Goal: Download file/media

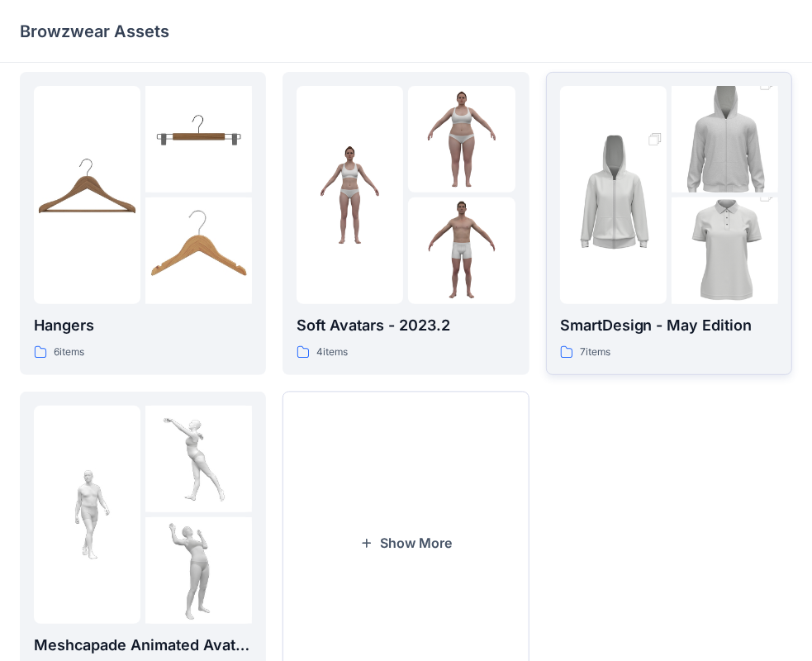
scroll to position [410, 0]
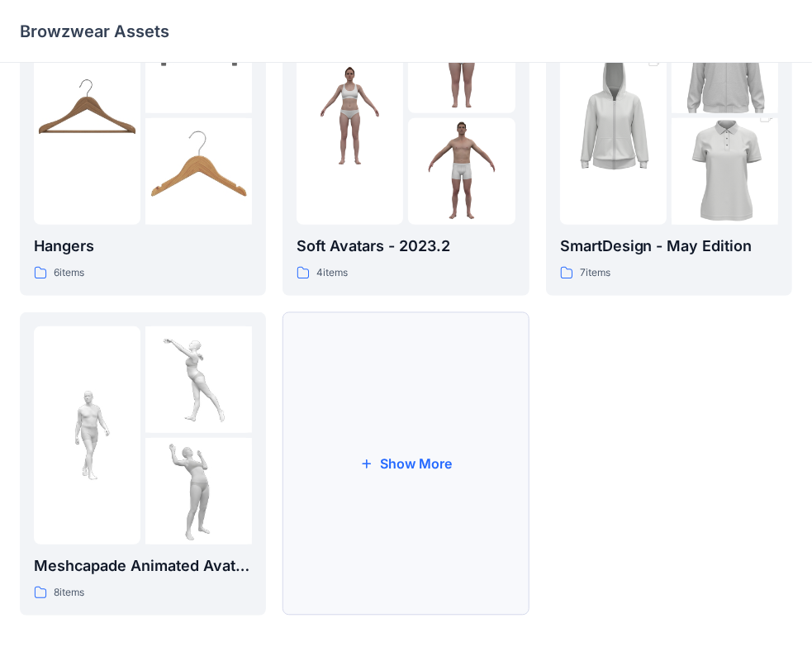
click at [391, 434] on button "Show More" at bounding box center [406, 463] width 246 height 303
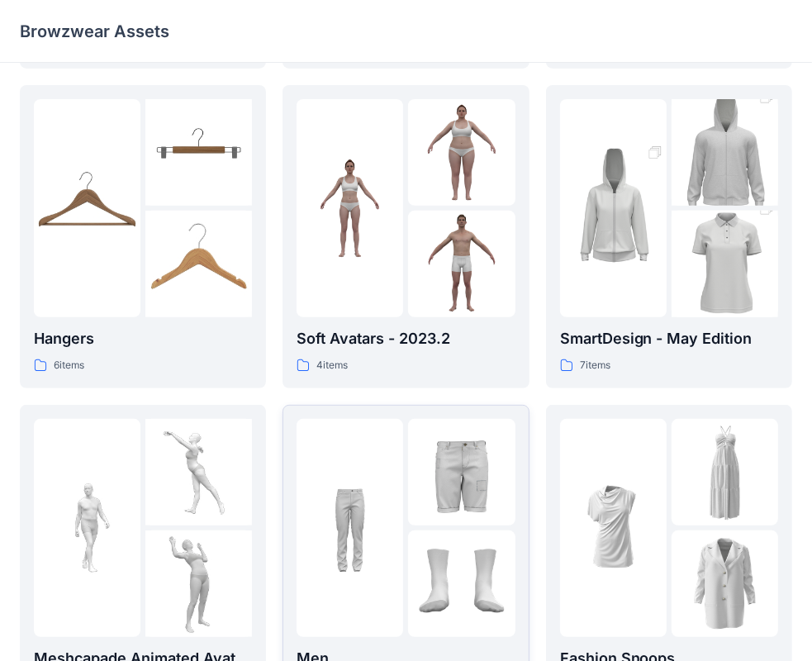
scroll to position [0, 0]
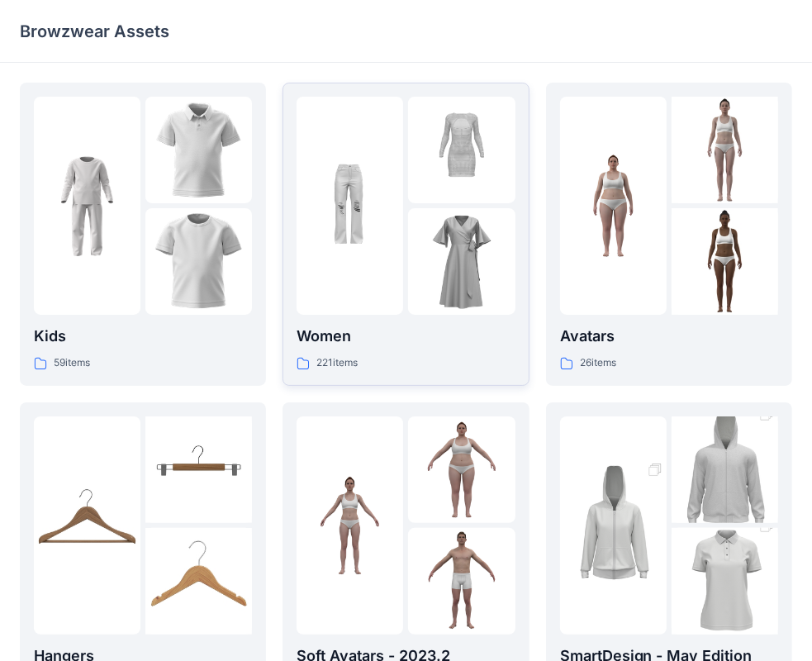
click at [460, 356] on div "221 items" at bounding box center [406, 362] width 218 height 17
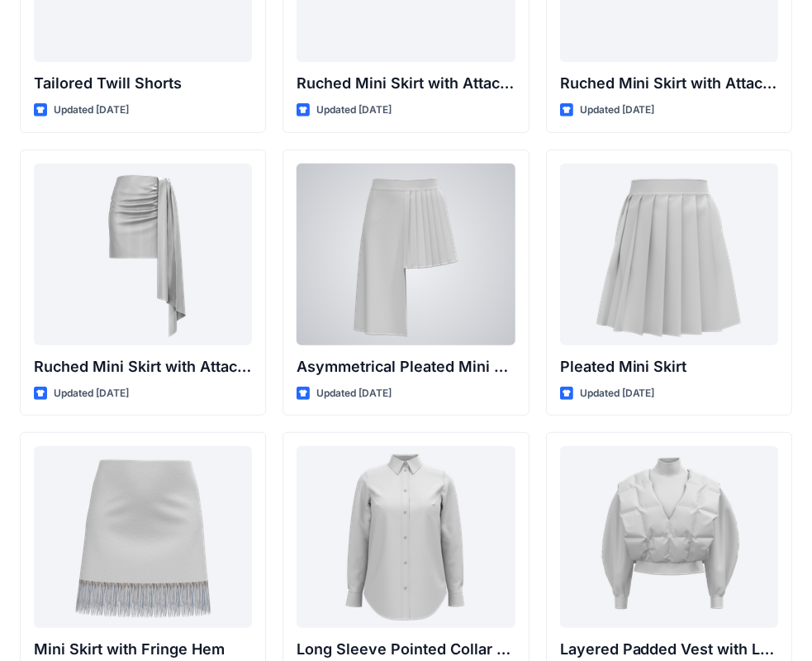
scroll to position [4791, 0]
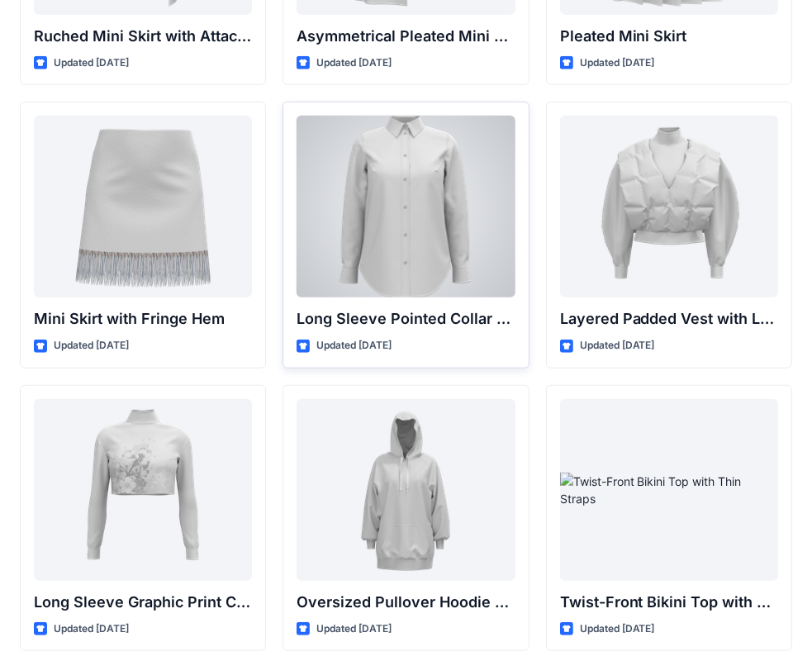
click at [401, 275] on div at bounding box center [406, 207] width 218 height 182
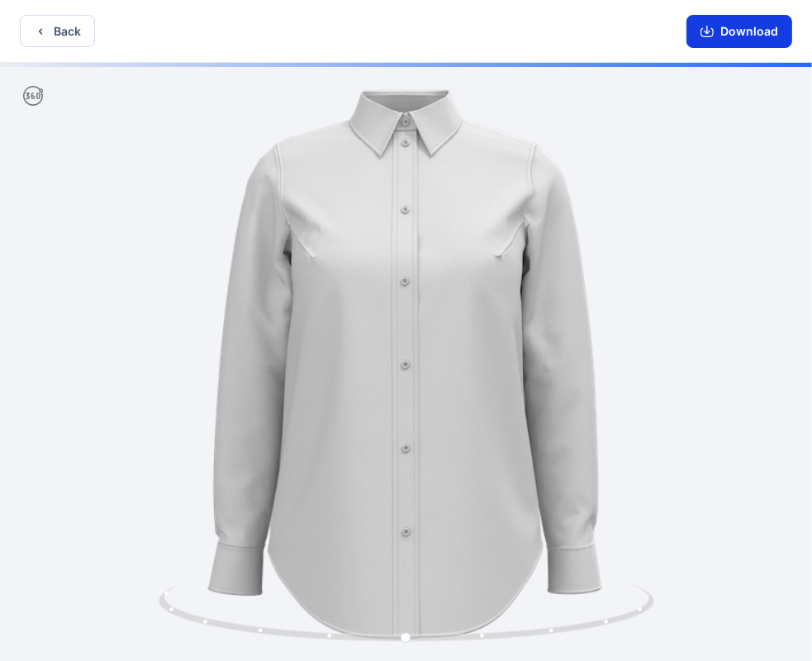
click at [770, 30] on button "Download" at bounding box center [739, 31] width 106 height 33
click at [75, 35] on button "Back" at bounding box center [57, 31] width 75 height 32
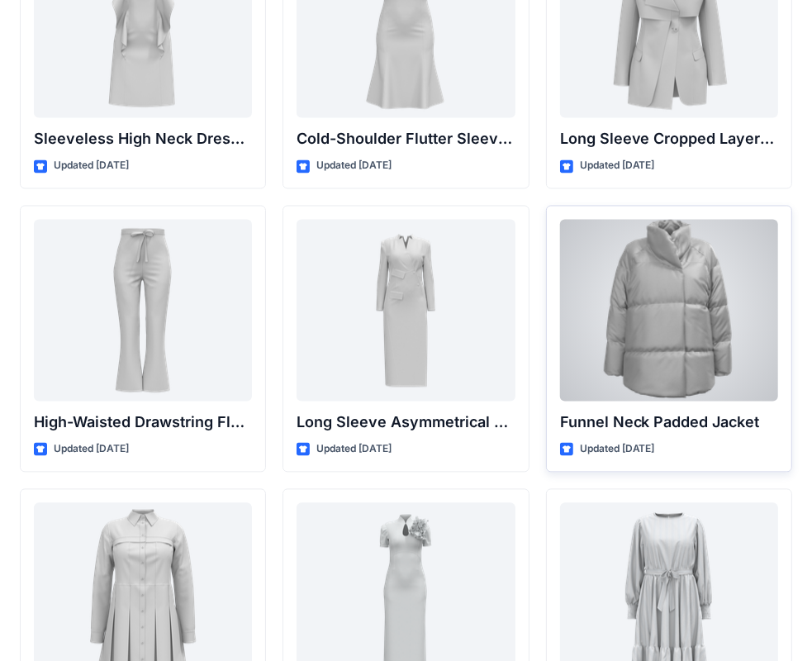
scroll to position [6020, 0]
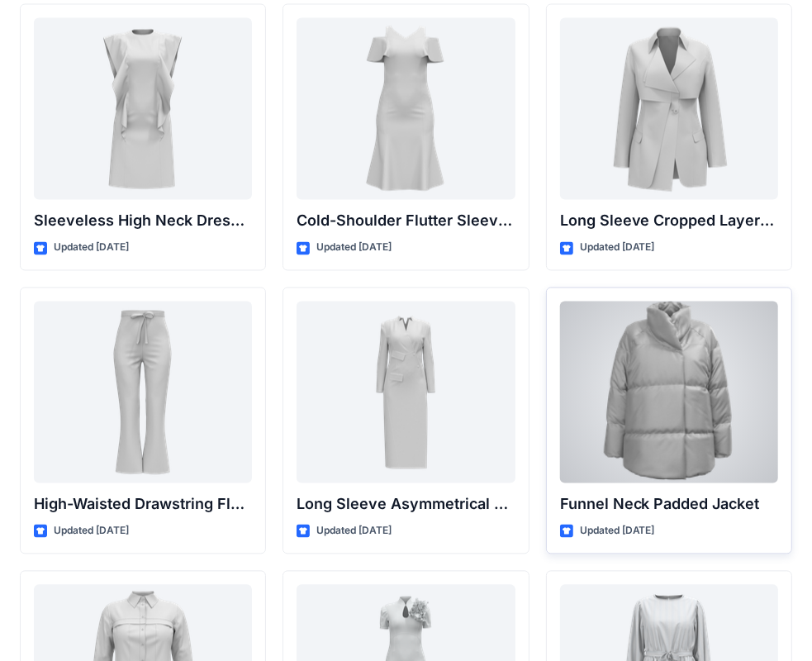
click at [694, 333] on div at bounding box center [669, 392] width 218 height 182
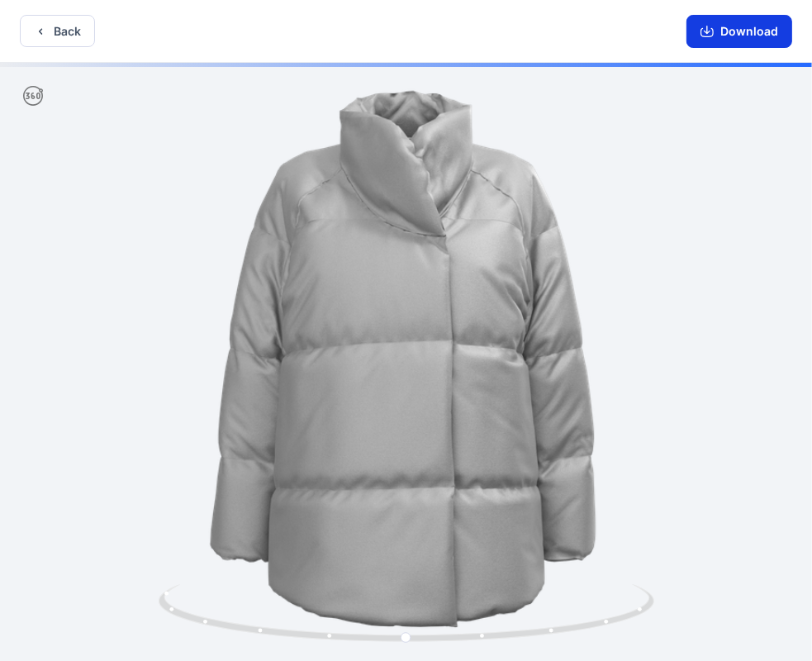
click at [729, 28] on button "Download" at bounding box center [739, 31] width 106 height 33
click at [69, 26] on button "Back" at bounding box center [57, 31] width 75 height 32
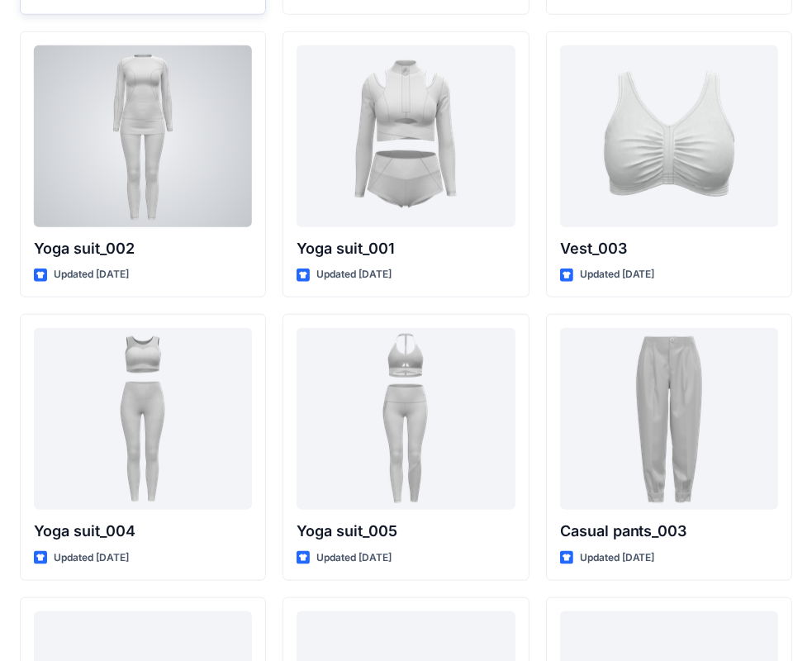
scroll to position [9189, 0]
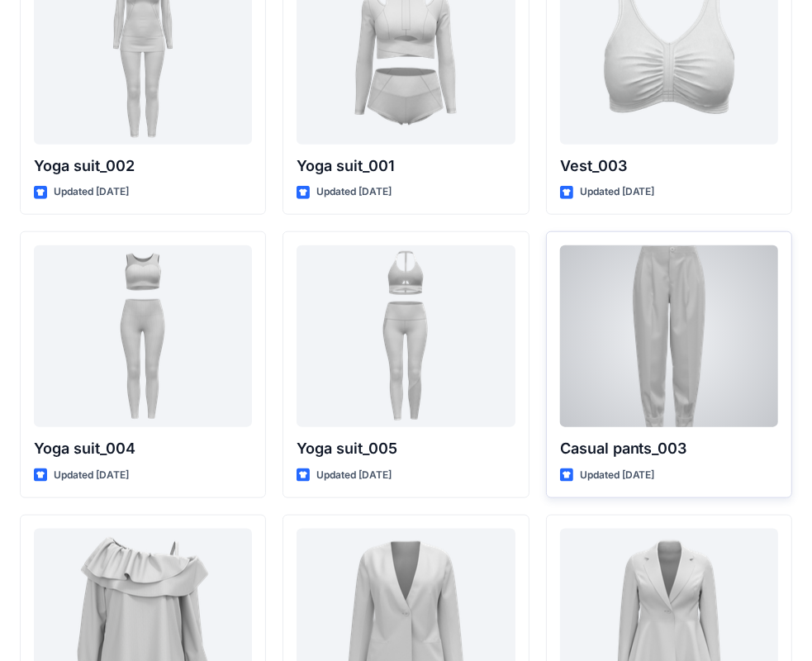
click at [680, 332] on div at bounding box center [669, 336] width 218 height 182
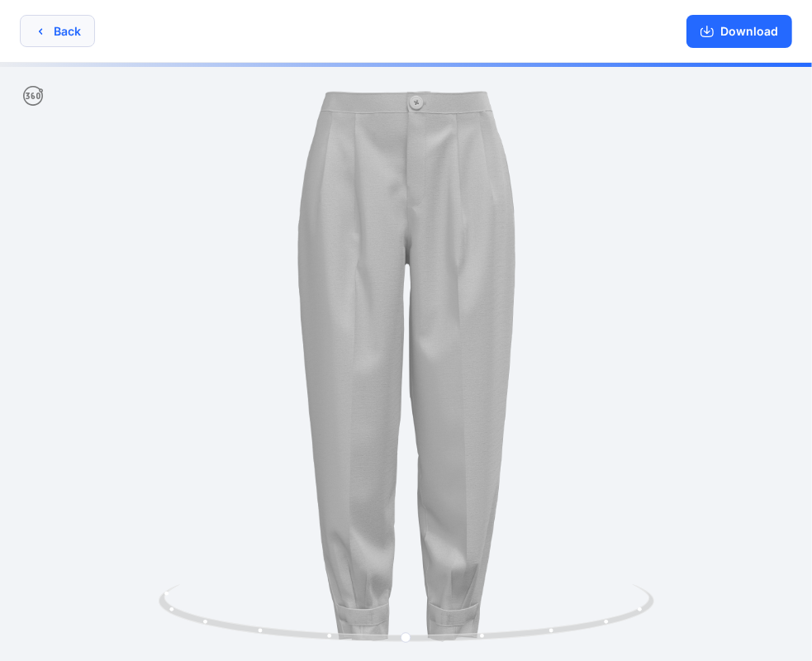
click at [80, 29] on button "Back" at bounding box center [57, 31] width 75 height 32
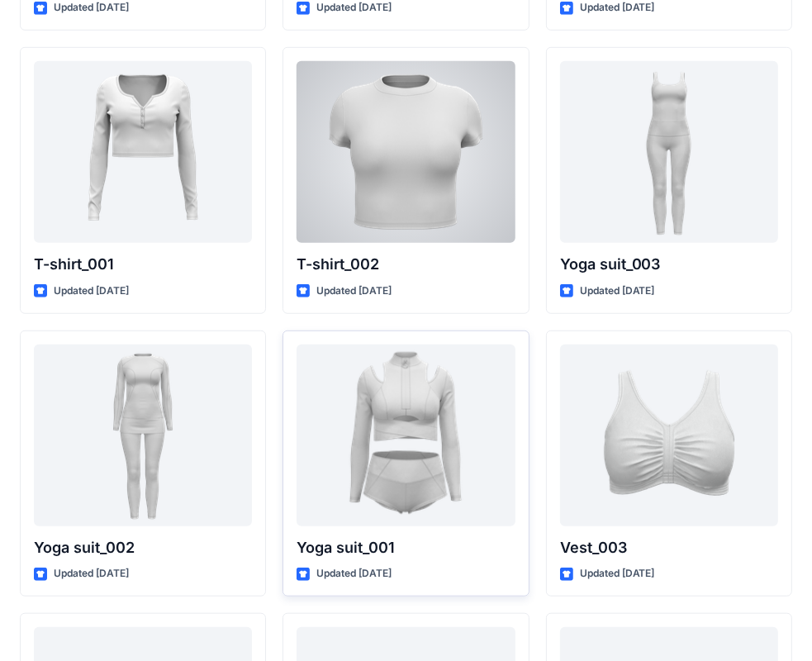
scroll to position [9055, 0]
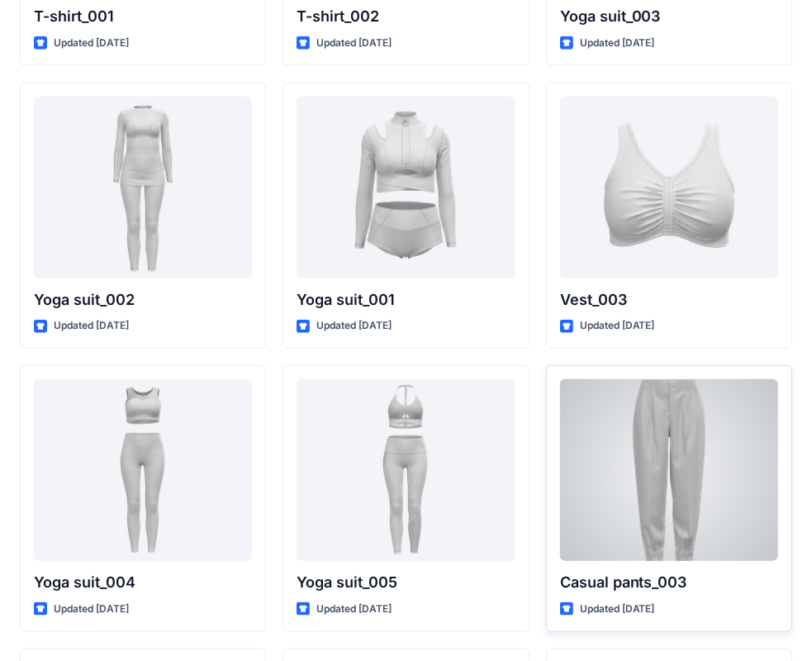
click at [601, 430] on div at bounding box center [669, 470] width 218 height 182
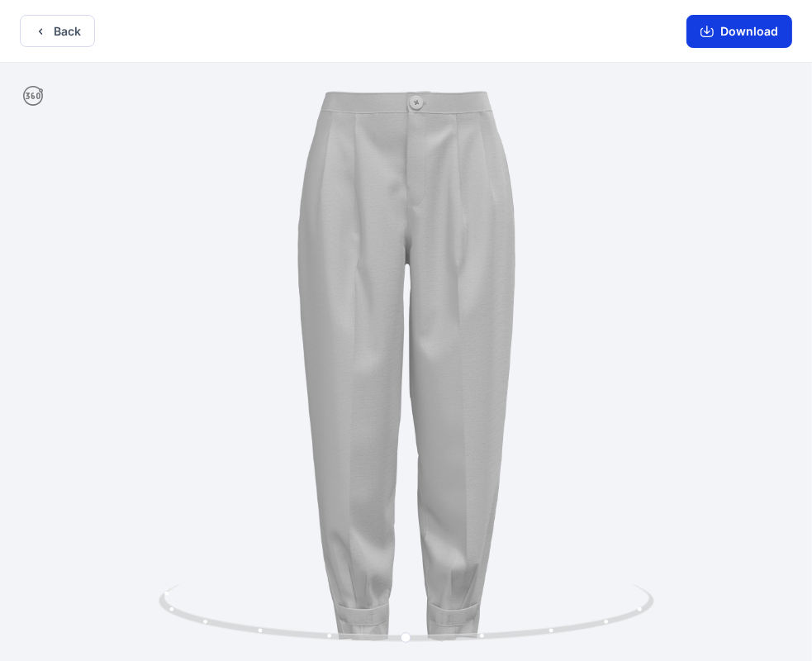
click at [735, 33] on button "Download" at bounding box center [739, 31] width 106 height 33
click at [664, 457] on div at bounding box center [406, 363] width 812 height 601
